Goal: Task Accomplishment & Management: Use online tool/utility

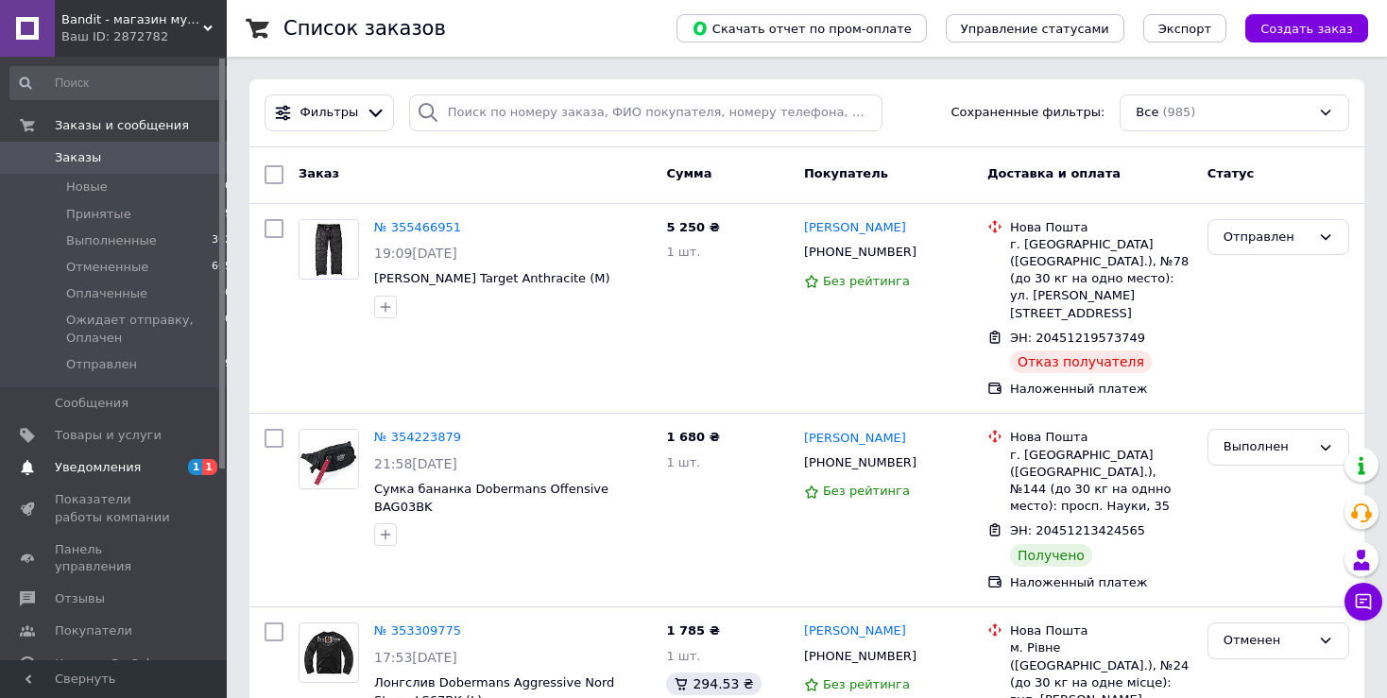
click at [187, 463] on span "1 1" at bounding box center [201, 467] width 52 height 17
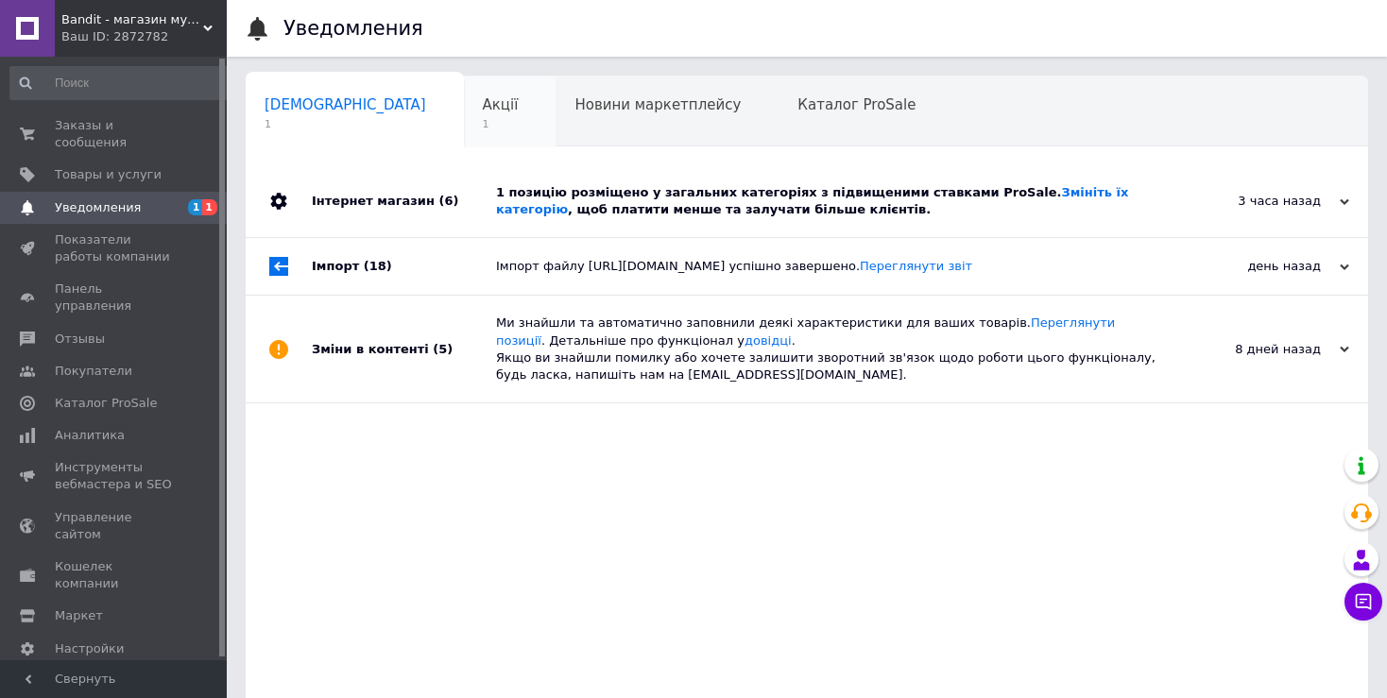
click at [464, 133] on div "Акції 1" at bounding box center [510, 113] width 93 height 72
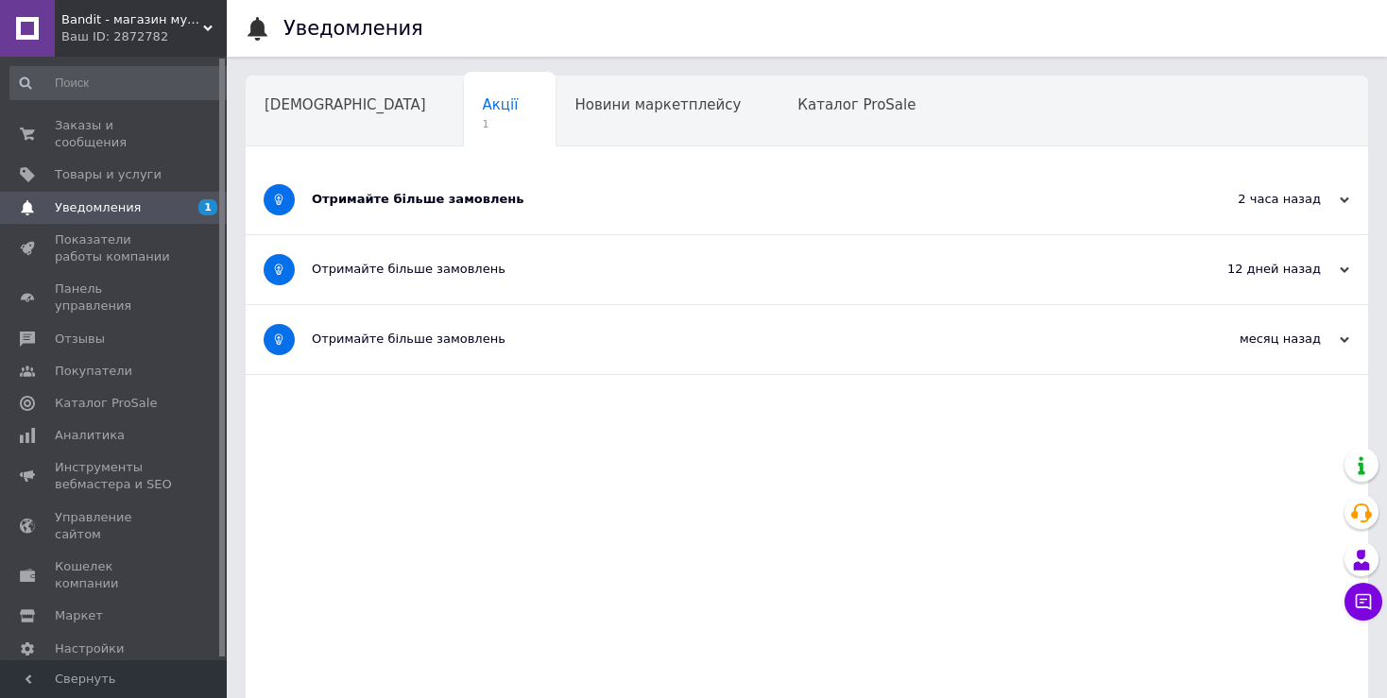
click at [336, 197] on div "Отримайте більше замовлень" at bounding box center [736, 199] width 848 height 17
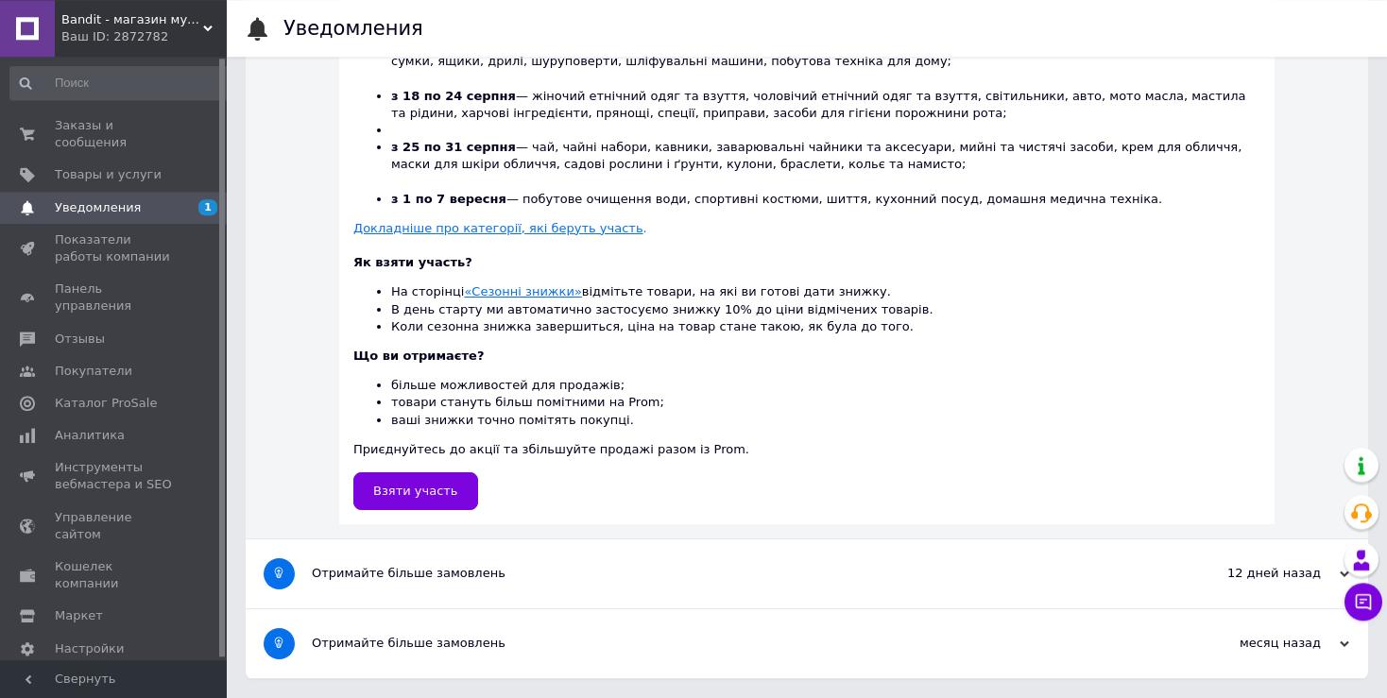
scroll to position [581, 0]
click at [455, 497] on link "Взяти участь" at bounding box center [415, 491] width 125 height 38
